Goal: Information Seeking & Learning: Learn about a topic

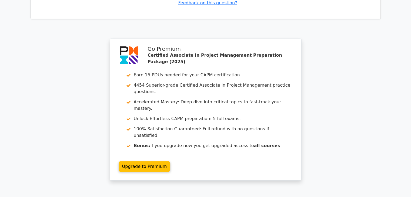
scroll to position [1727, 0]
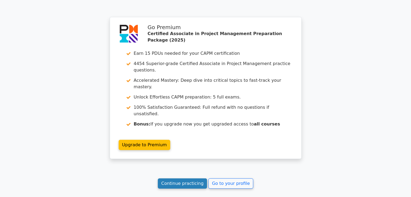
click at [184, 179] on link "Continue practicing" at bounding box center [182, 184] width 49 height 10
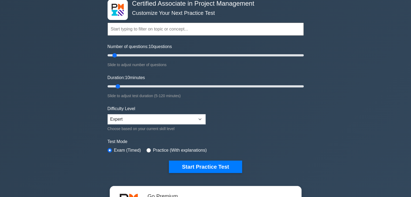
scroll to position [54, 0]
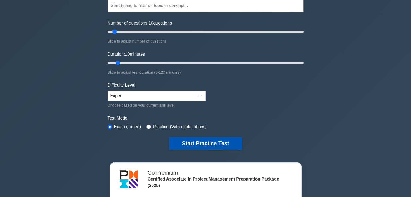
click at [224, 142] on button "Start Practice Test" at bounding box center [205, 143] width 73 height 12
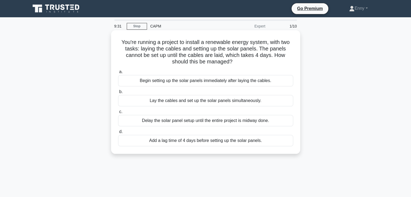
drag, startPoint x: 120, startPoint y: 42, endPoint x: 261, endPoint y: 149, distance: 176.5
click at [261, 149] on div "You're running a project to install a renewable energy system, with two tasks: …" at bounding box center [205, 91] width 185 height 119
copy div "ou're running a project to install a renewable energy system, with two tasks: l…"
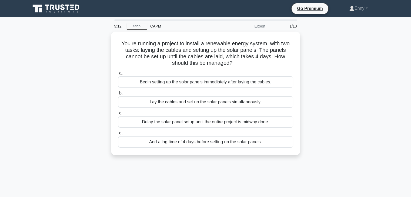
click at [342, 68] on div "You're running a project to install a renewable energy system, with two tasks: …" at bounding box center [205, 97] width 356 height 130
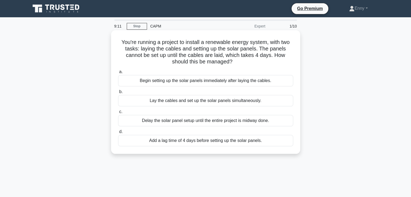
click at [193, 81] on div "Begin setting up the solar panels immediately after laying the cables." at bounding box center [205, 80] width 175 height 11
click at [118, 74] on input "a. Begin setting up the solar panels immediately after laying the cables." at bounding box center [118, 72] width 0 height 4
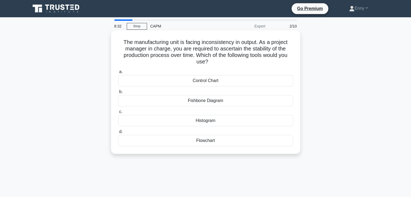
click at [216, 122] on div "Histogram" at bounding box center [205, 120] width 175 height 11
click at [118, 114] on input "c. Histogram" at bounding box center [118, 112] width 0 height 4
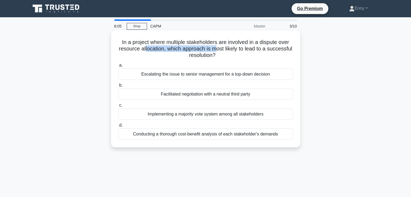
drag, startPoint x: 157, startPoint y: 52, endPoint x: 228, endPoint y: 47, distance: 70.9
click at [228, 47] on h5 "In a project where multiple stakeholders are involved in a dispute over resourc…" at bounding box center [205, 49] width 176 height 20
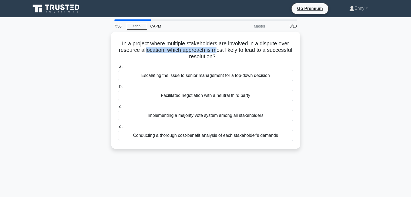
drag, startPoint x: 211, startPoint y: 122, endPoint x: 96, endPoint y: 42, distance: 139.0
click at [96, 42] on div "In a project where multiple stakeholders are involved in a dispute over resourc…" at bounding box center [205, 94] width 356 height 124
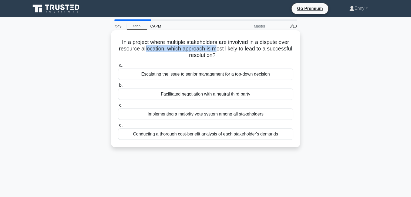
copy div "In a project where multiple stakeholders are involved in a dispute over resourc…"
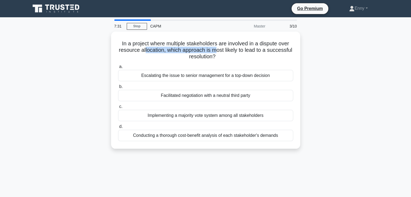
click at [333, 97] on div "In a project where multiple stakeholders are involved in a dispute over resourc…" at bounding box center [205, 94] width 356 height 124
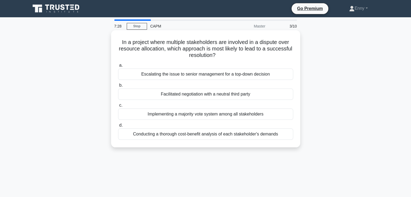
click at [209, 96] on div "Facilitated negotiation with a neutral third party" at bounding box center [205, 94] width 175 height 11
click at [118, 87] on input "b. Facilitated negotiation with a neutral third party" at bounding box center [118, 86] width 0 height 4
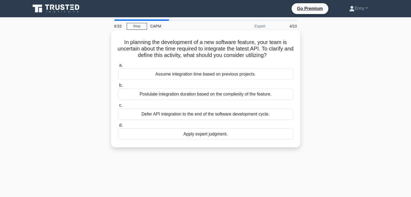
drag, startPoint x: 233, startPoint y: 135, endPoint x: 116, endPoint y: 44, distance: 148.6
click at [116, 44] on div "In planning the development of a new software feature, your team is uncertain a…" at bounding box center [205, 88] width 185 height 113
copy div "In planning the development of a new software feature, your team is uncertain a…"
click at [198, 137] on div "Apply expert judgment." at bounding box center [205, 134] width 175 height 11
click at [118, 127] on input "d. Apply expert judgment." at bounding box center [118, 126] width 0 height 4
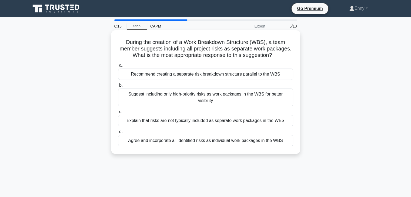
click at [202, 119] on div "Explain that risks are not typically included as separate work packages in the …" at bounding box center [205, 120] width 175 height 11
click at [118, 114] on input "c. Explain that risks are not typically included as separate work packages in t…" at bounding box center [118, 112] width 0 height 4
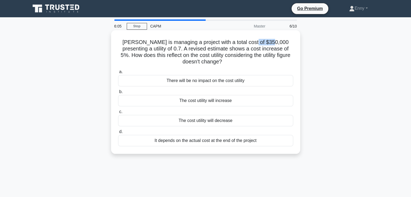
drag, startPoint x: 260, startPoint y: 42, endPoint x: 291, endPoint y: 41, distance: 31.1
click at [291, 41] on h5 "[PERSON_NAME] is managing a project with a total cost of $350,000 presenting a …" at bounding box center [205, 52] width 176 height 26
click at [295, 51] on div "[PERSON_NAME] is managing a project with a total cost of $350,000 presenting a …" at bounding box center [205, 91] width 185 height 119
click at [215, 101] on div "The cost utility will increase" at bounding box center [205, 100] width 175 height 11
click at [118, 94] on input "b. The cost utility will increase" at bounding box center [118, 92] width 0 height 4
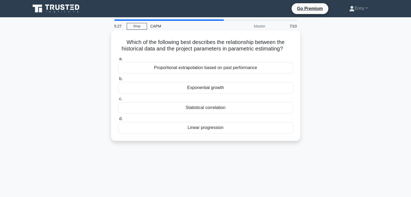
drag, startPoint x: 123, startPoint y: 44, endPoint x: 237, endPoint y: 134, distance: 145.1
click at [239, 136] on div "Which of the following best describes the relationship between the historical d…" at bounding box center [205, 85] width 185 height 106
copy div "Which of the following best describes the relationship between the historical d…"
click at [261, 70] on div "Proportional extrapolation based on past performance" at bounding box center [205, 67] width 175 height 11
click at [118, 61] on input "a. Proportional extrapolation based on past performance" at bounding box center [118, 59] width 0 height 4
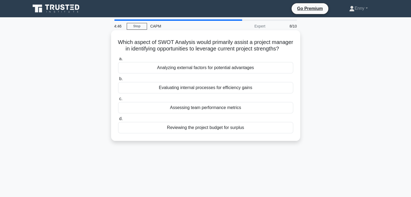
click at [198, 73] on div "Analyzing external factors for potential advantages" at bounding box center [205, 67] width 175 height 11
click at [118, 61] on input "a. Analyzing external factors for potential advantages" at bounding box center [118, 59] width 0 height 4
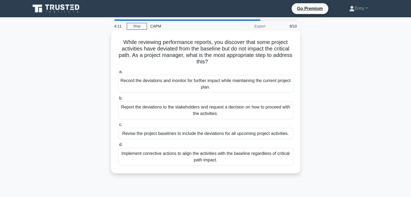
click at [179, 86] on div "Record the deviations and monitor for further impact while maintaining the curr…" at bounding box center [205, 84] width 175 height 18
click at [118, 74] on input "a. Record the deviations and monitor for further impact while maintaining the c…" at bounding box center [118, 72] width 0 height 4
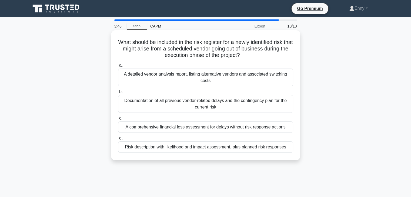
click at [271, 149] on div "Risk description with likelihood and impact assessment, plus planned risk respo…" at bounding box center [205, 147] width 175 height 11
click at [118, 140] on input "d. Risk description with likelihood and impact assessment, plus planned risk re…" at bounding box center [118, 139] width 0 height 4
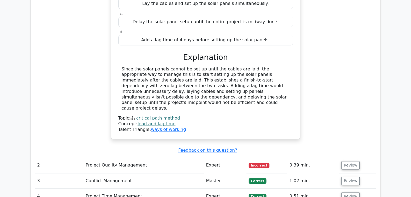
scroll to position [621, 0]
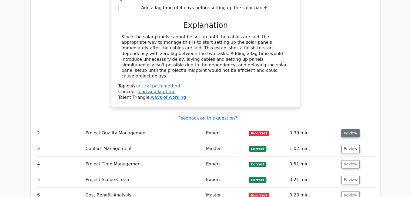
click at [348, 129] on button "Review" at bounding box center [350, 133] width 18 height 8
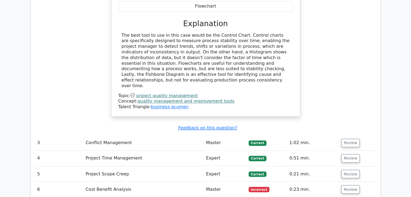
scroll to position [918, 0]
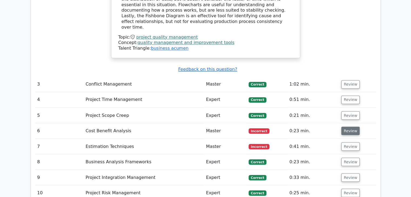
click at [347, 127] on button "Review" at bounding box center [350, 131] width 18 height 8
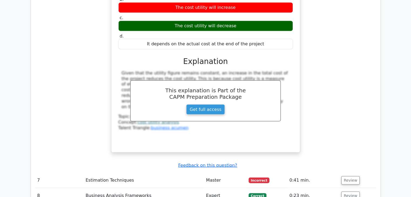
scroll to position [1161, 0]
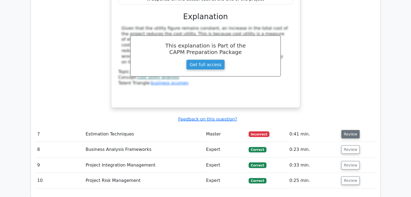
click at [349, 130] on button "Review" at bounding box center [350, 134] width 18 height 8
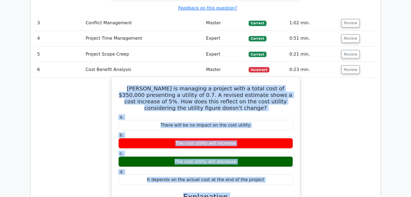
scroll to position [982, 0]
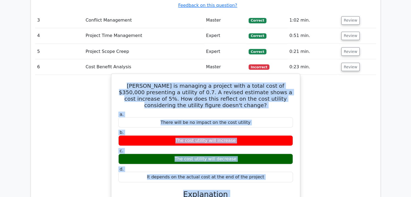
drag, startPoint x: 127, startPoint y: 114, endPoint x: 260, endPoint y: 143, distance: 135.3
click at [260, 143] on div "Samantha is managing a project with a total cost of $350,000 presenting a utili…" at bounding box center [205, 179] width 184 height 207
copy div "Samantha is managing a project with a total cost of $350,000 presenting a utili…"
